Goal: Navigation & Orientation: Find specific page/section

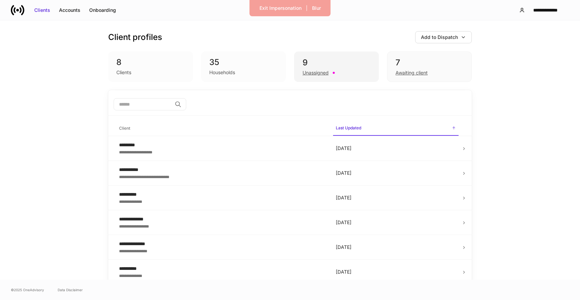
click at [348, 64] on div "9" at bounding box center [336, 62] width 68 height 11
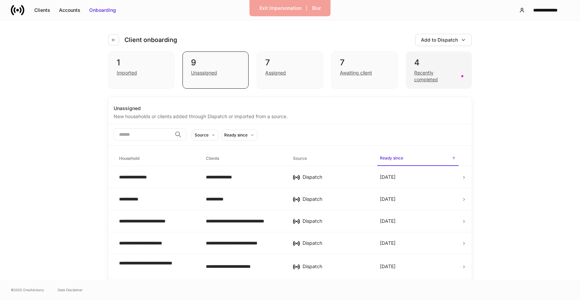
click at [413, 67] on div "4 Recently completed" at bounding box center [438, 70] width 66 height 37
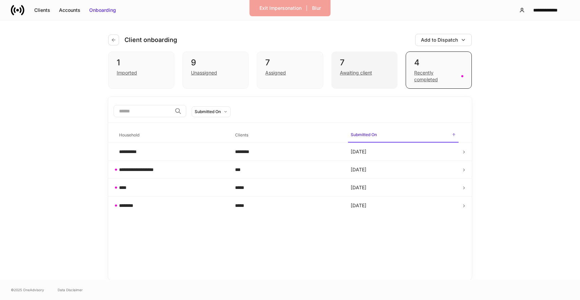
click at [356, 83] on div "7 Awaiting client" at bounding box center [364, 70] width 66 height 37
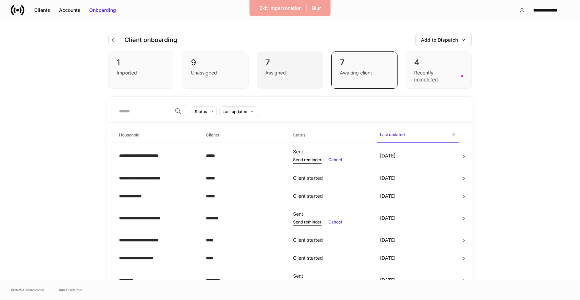
click at [303, 75] on div "Assigned" at bounding box center [289, 72] width 49 height 8
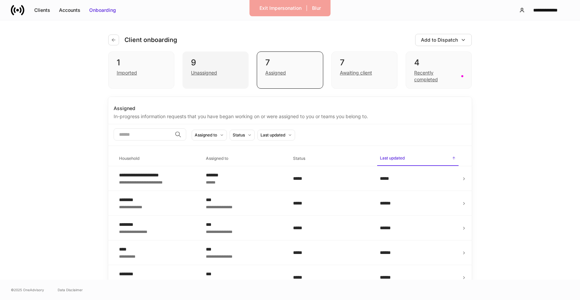
click at [205, 69] on div "Unassigned" at bounding box center [215, 72] width 49 height 8
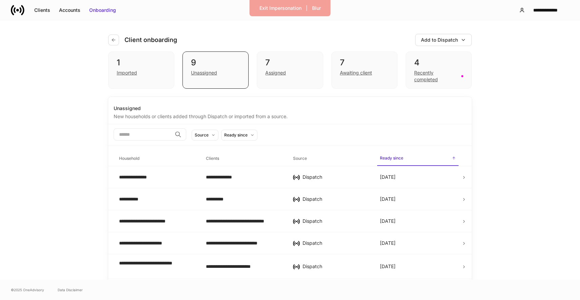
click at [125, 43] on h4 "Client onboarding" at bounding box center [150, 40] width 53 height 8
click at [117, 41] on button "button" at bounding box center [113, 40] width 11 height 11
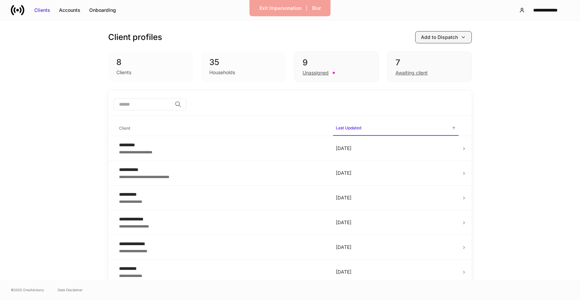
click at [438, 42] on button "Add to Dispatch" at bounding box center [443, 37] width 57 height 12
click at [501, 72] on div at bounding box center [290, 150] width 580 height 300
click at [281, 10] on div "Exit Impersonation" at bounding box center [280, 8] width 42 height 7
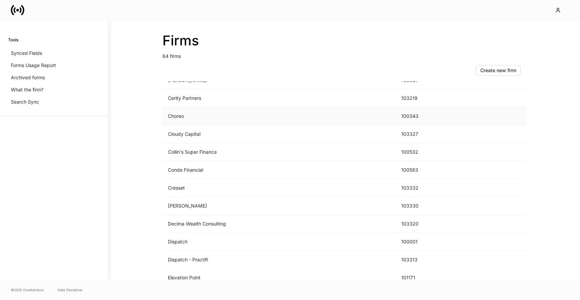
scroll to position [264, 0]
click at [195, 211] on td "[PERSON_NAME]" at bounding box center [278, 206] width 233 height 18
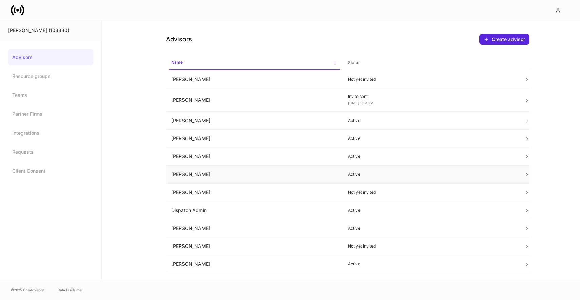
click at [205, 173] on td "[PERSON_NAME]" at bounding box center [254, 175] width 177 height 18
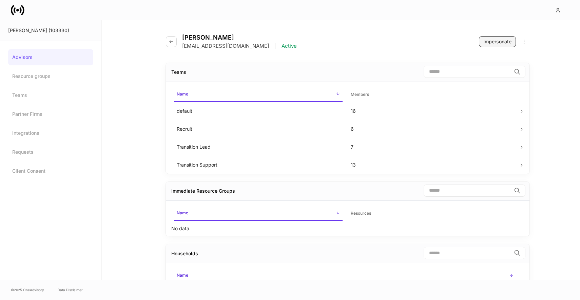
click at [487, 41] on div "Impersonate" at bounding box center [497, 41] width 28 height 7
